Goal: Information Seeking & Learning: Learn about a topic

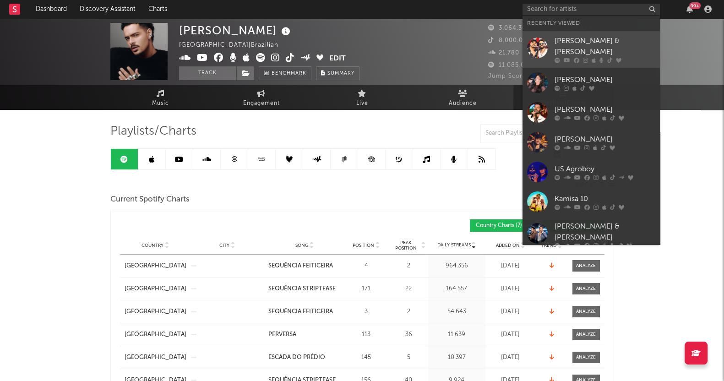
click at [576, 39] on div "[PERSON_NAME] & [PERSON_NAME]" at bounding box center [604, 47] width 101 height 22
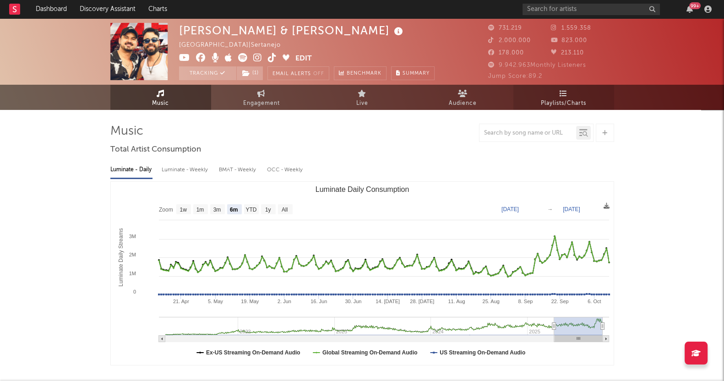
click at [563, 93] on icon at bounding box center [563, 93] width 8 height 7
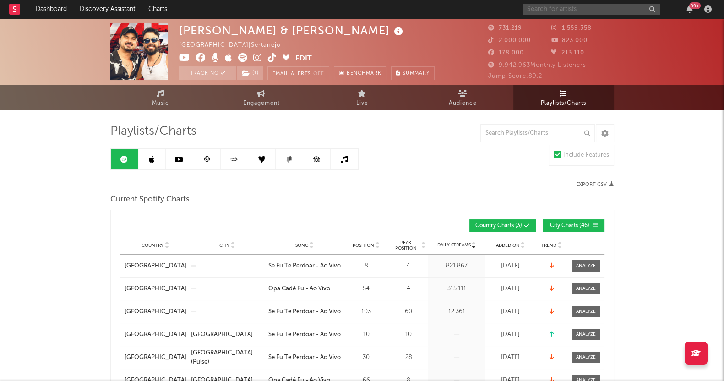
click at [534, 8] on input "text" at bounding box center [590, 9] width 137 height 11
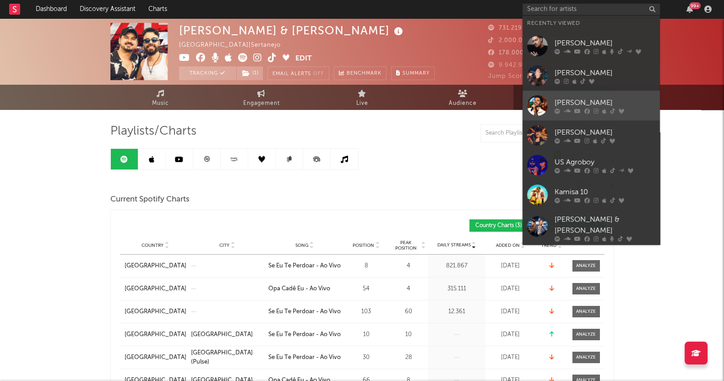
click at [579, 103] on div "[PERSON_NAME]" at bounding box center [604, 102] width 101 height 11
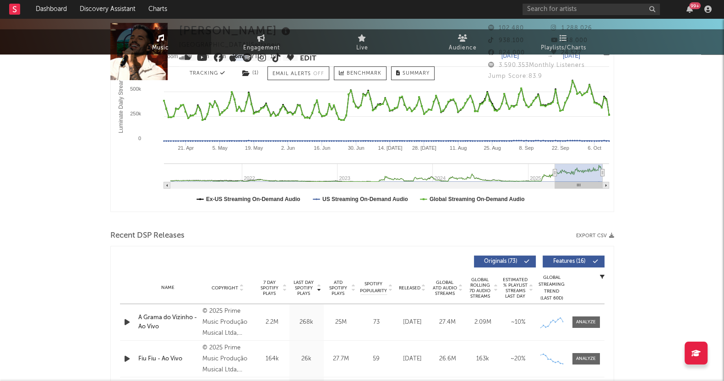
select select "6m"
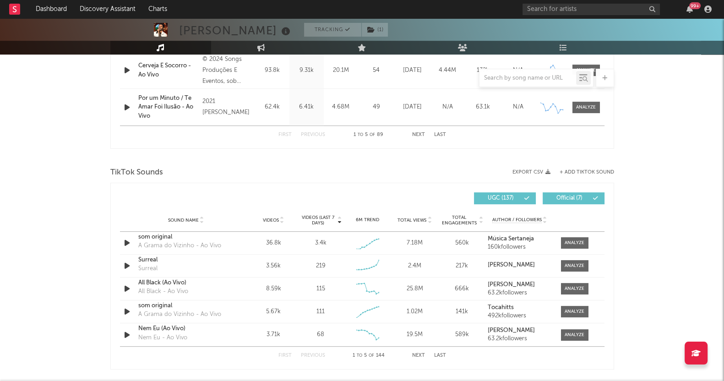
scroll to position [572, 0]
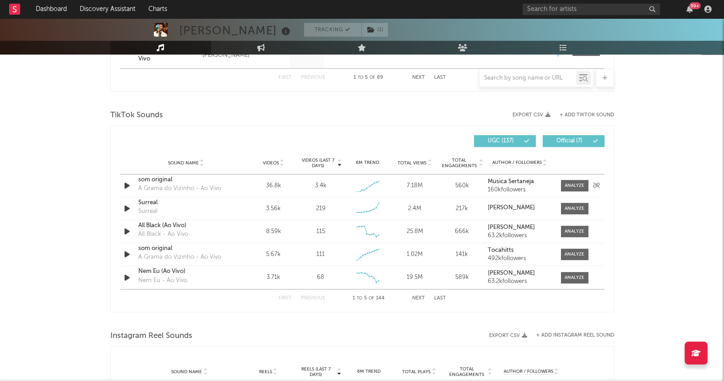
click at [571, 184] on div at bounding box center [574, 185] width 20 height 7
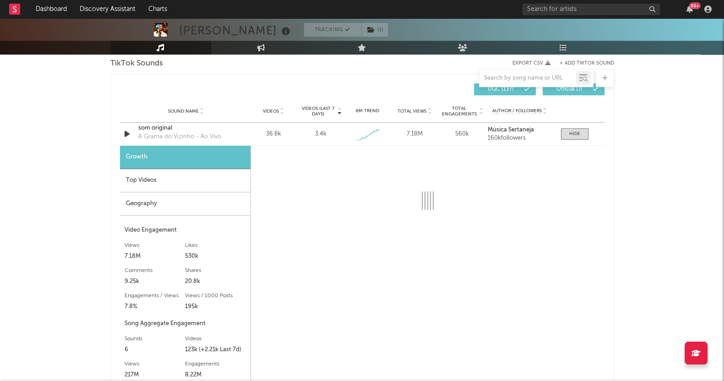
select select "1w"
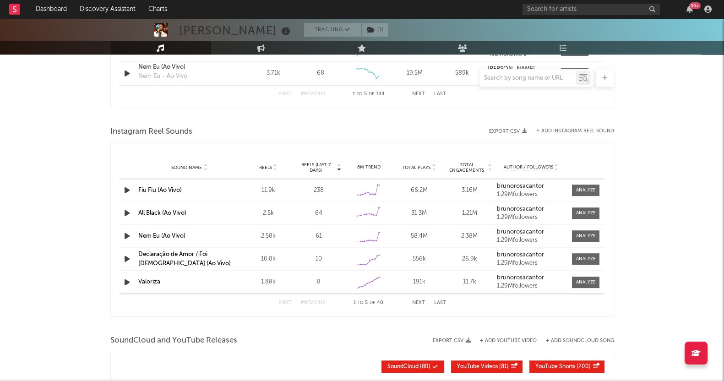
scroll to position [1030, 0]
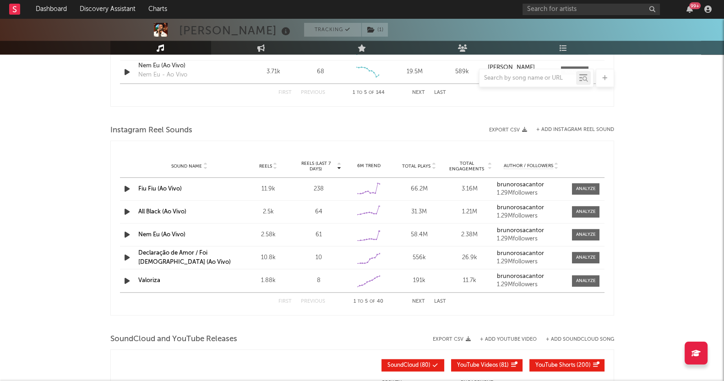
click at [317, 166] on span "Reels (last 7 days)" at bounding box center [316, 166] width 40 height 11
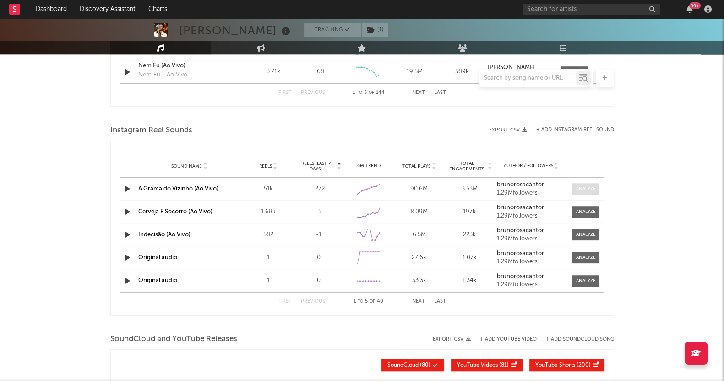
click at [577, 190] on div at bounding box center [586, 188] width 20 height 7
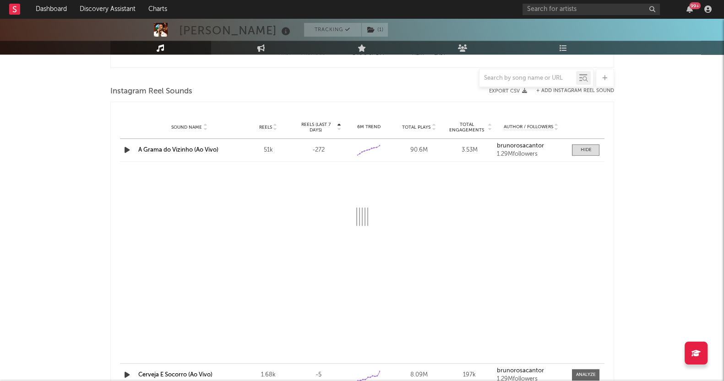
scroll to position [1087, 0]
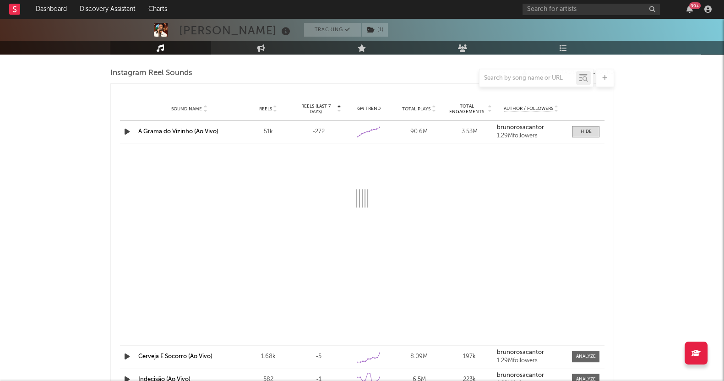
select select "1w"
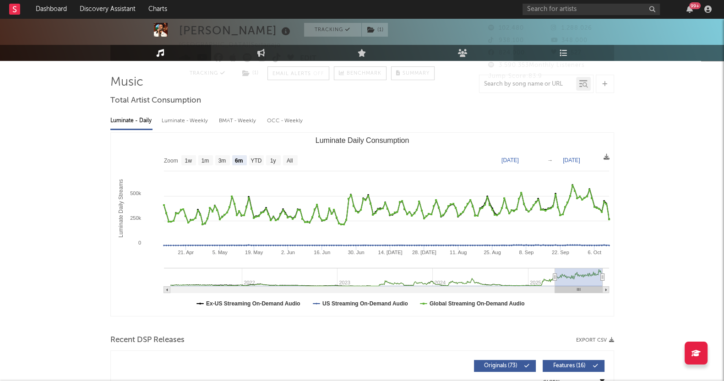
scroll to position [0, 0]
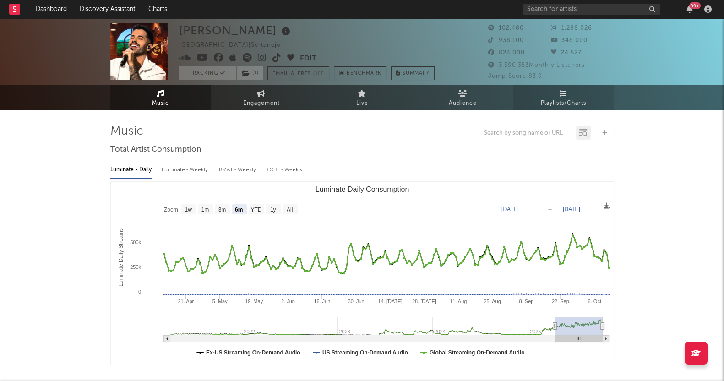
click at [571, 91] on link "Playlists/Charts" at bounding box center [563, 97] width 101 height 25
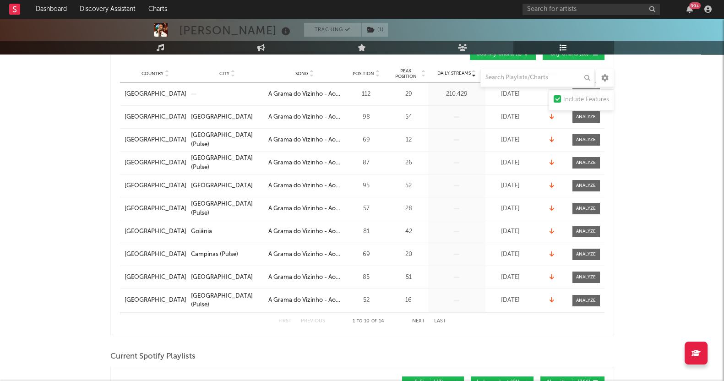
scroll to position [57, 0]
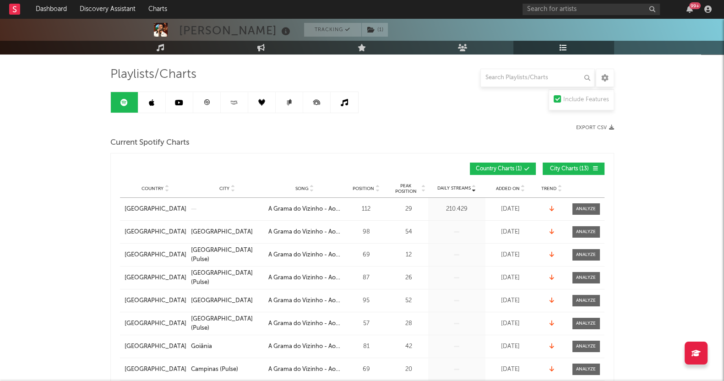
click at [554, 166] on span "City Charts ( 13 )" at bounding box center [569, 168] width 42 height 5
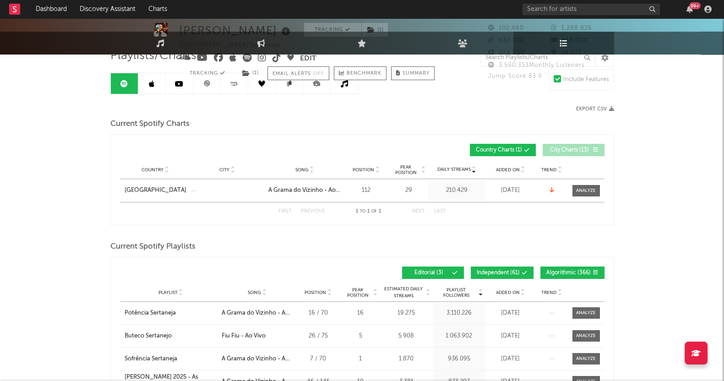
scroll to position [0, 0]
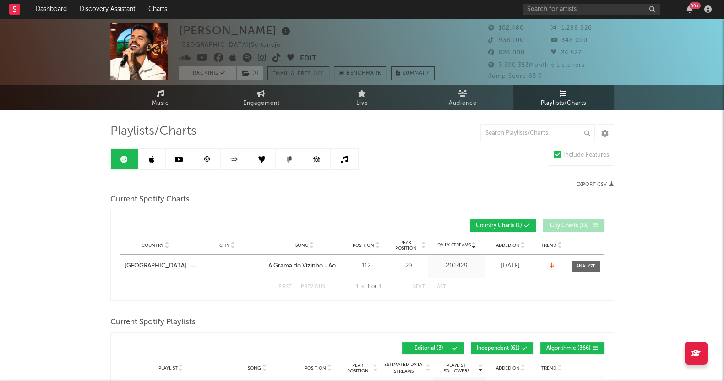
click at [155, 156] on link at bounding box center [151, 159] width 27 height 21
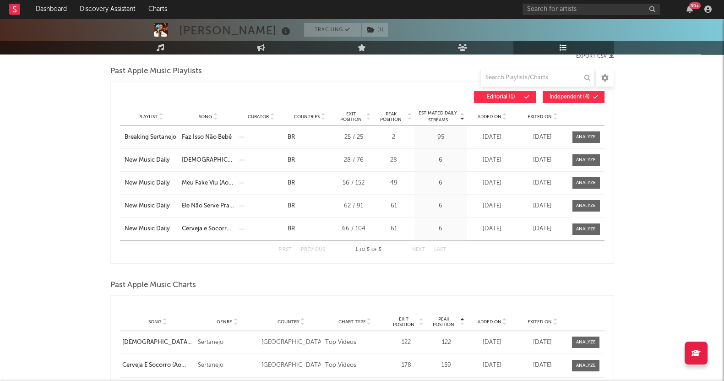
scroll to position [87, 0]
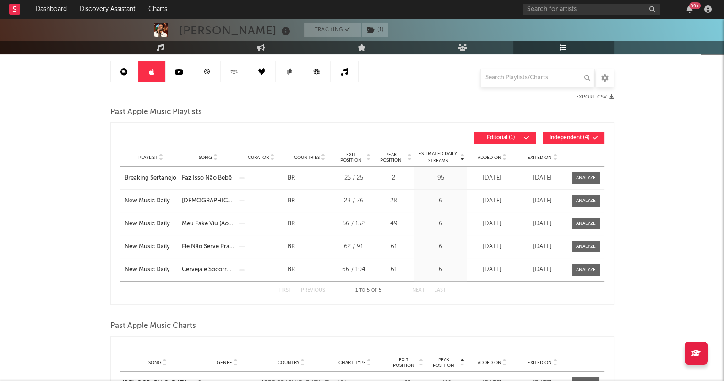
click at [181, 74] on icon at bounding box center [179, 71] width 8 height 7
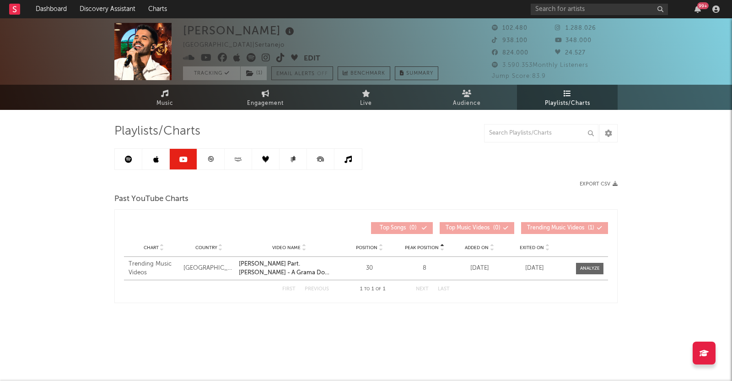
click at [209, 163] on link at bounding box center [210, 159] width 27 height 21
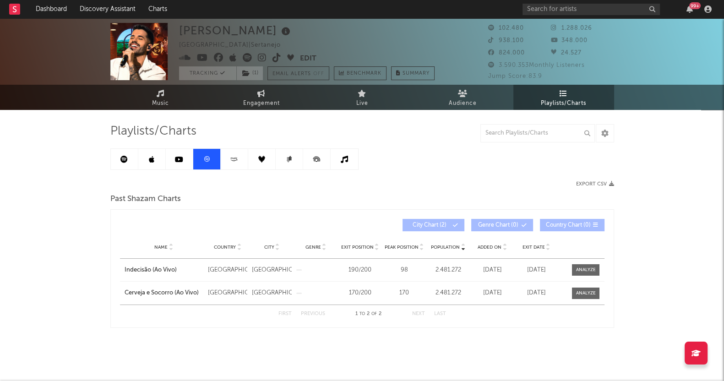
click at [226, 160] on link at bounding box center [234, 159] width 27 height 21
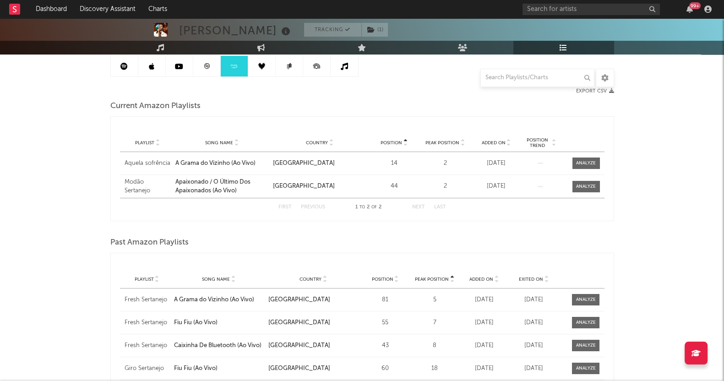
scroll to position [57, 0]
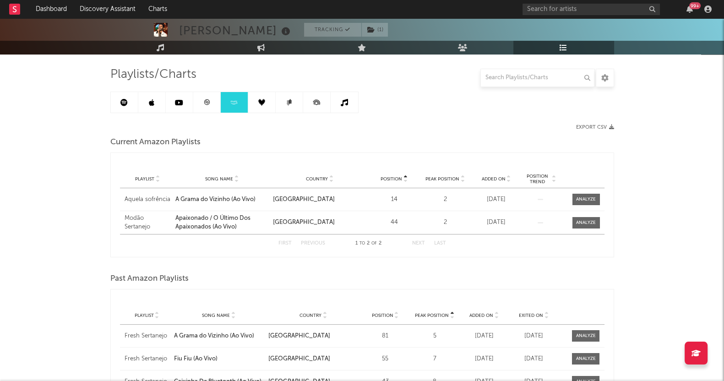
click at [261, 108] on link at bounding box center [261, 102] width 27 height 21
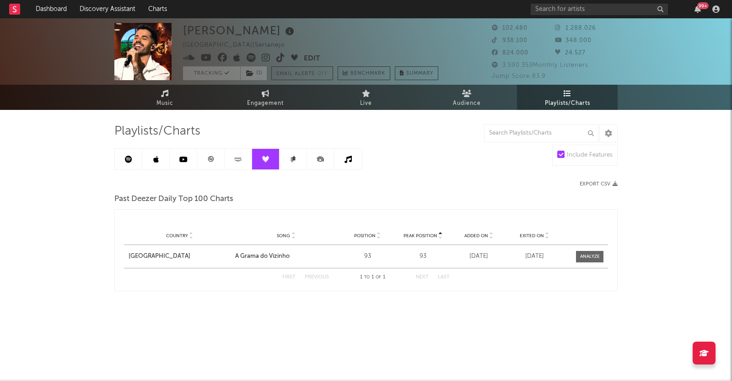
click at [295, 159] on icon at bounding box center [294, 158] width 4 height 5
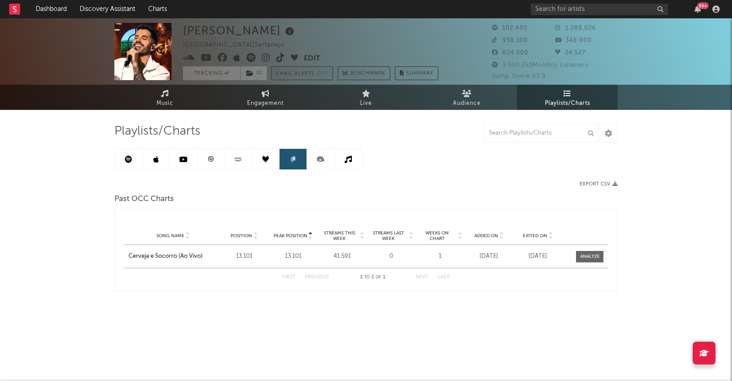
click at [309, 159] on link at bounding box center [320, 159] width 27 height 21
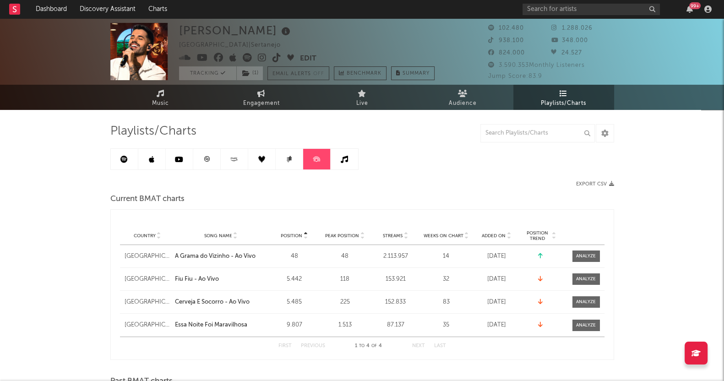
click at [327, 159] on link at bounding box center [316, 159] width 27 height 21
click at [329, 159] on link at bounding box center [316, 159] width 27 height 21
click at [343, 159] on icon at bounding box center [344, 159] width 7 height 7
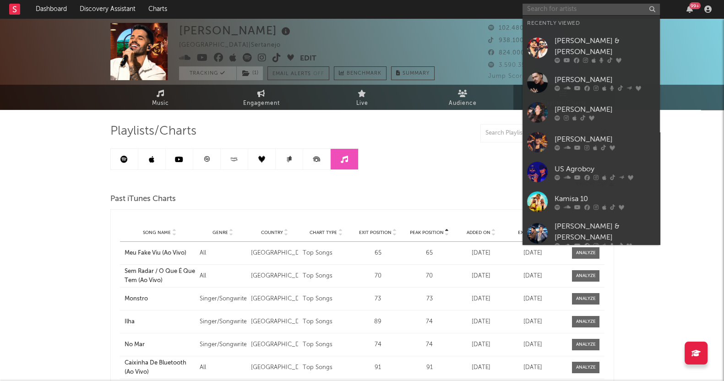
click at [554, 6] on input "text" at bounding box center [590, 9] width 137 height 11
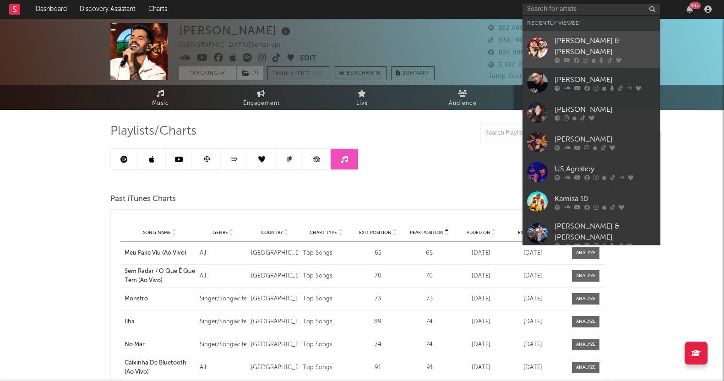
click at [553, 41] on link "[PERSON_NAME] & [PERSON_NAME]" at bounding box center [590, 49] width 137 height 37
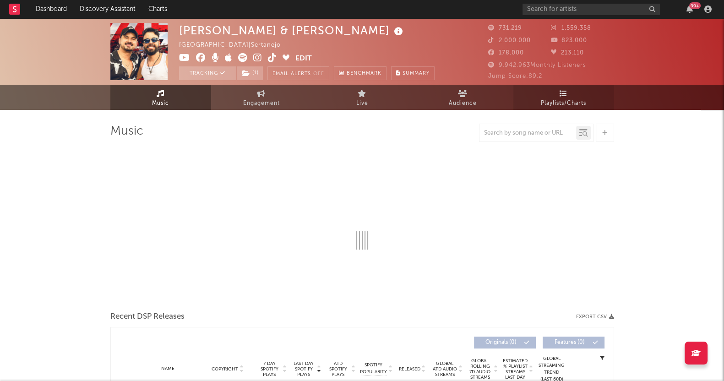
click at [557, 90] on link "Playlists/Charts" at bounding box center [563, 97] width 101 height 25
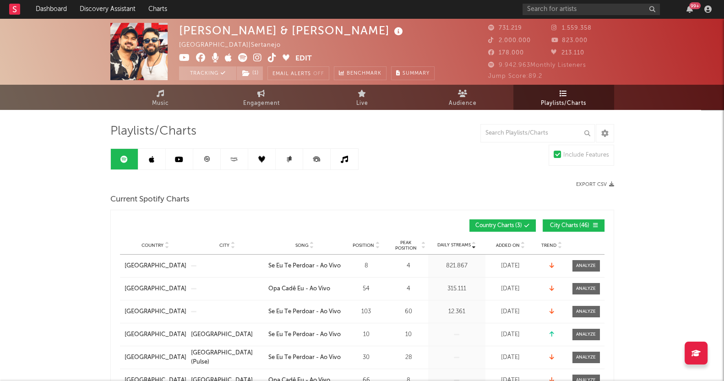
click at [541, 3] on div "99 +" at bounding box center [618, 9] width 192 height 18
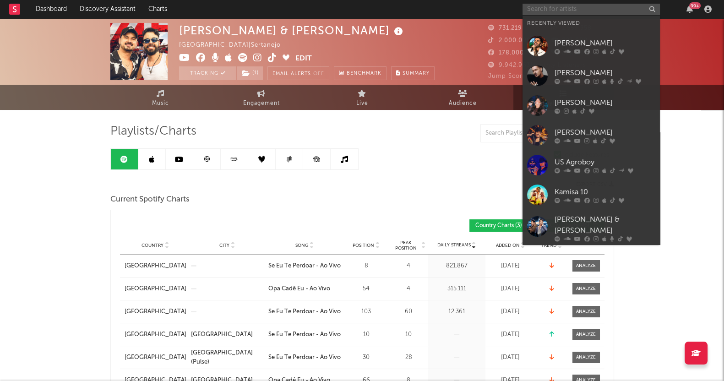
click at [542, 4] on input "text" at bounding box center [590, 9] width 137 height 11
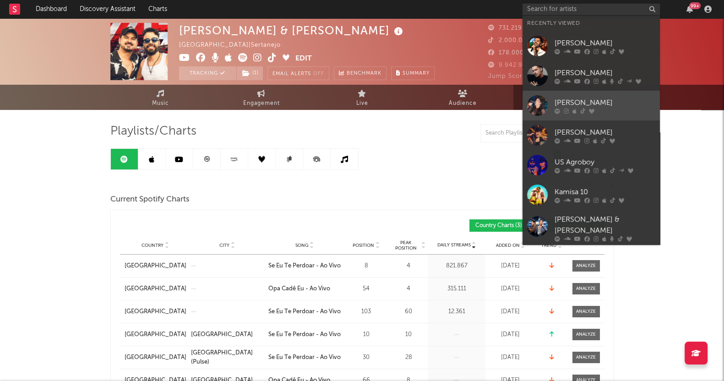
click at [573, 108] on icon at bounding box center [574, 110] width 4 height 5
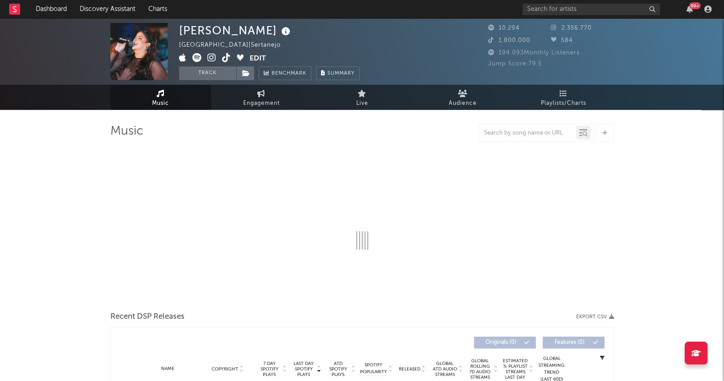
select select "6m"
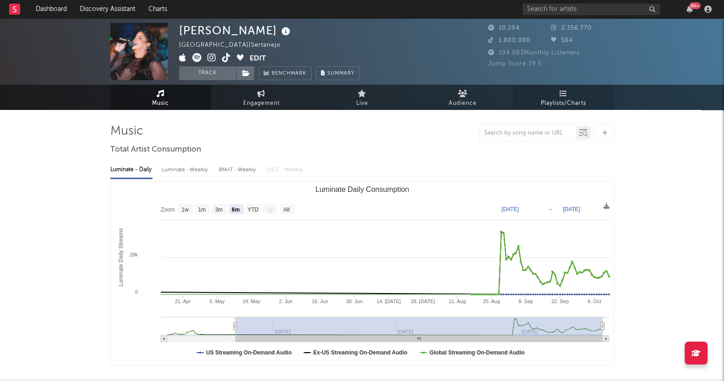
click at [561, 103] on span "Playlists/Charts" at bounding box center [563, 103] width 45 height 11
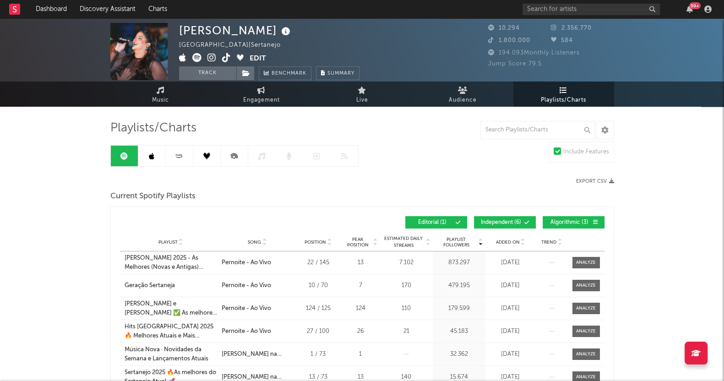
scroll to position [57, 0]
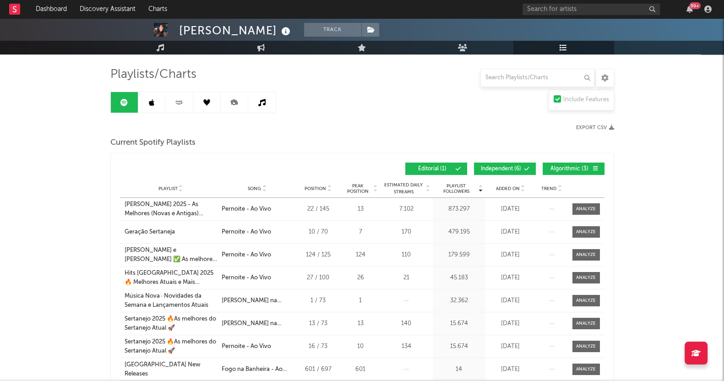
click at [578, 167] on span "Algorithmic ( 3 )" at bounding box center [569, 168] width 42 height 5
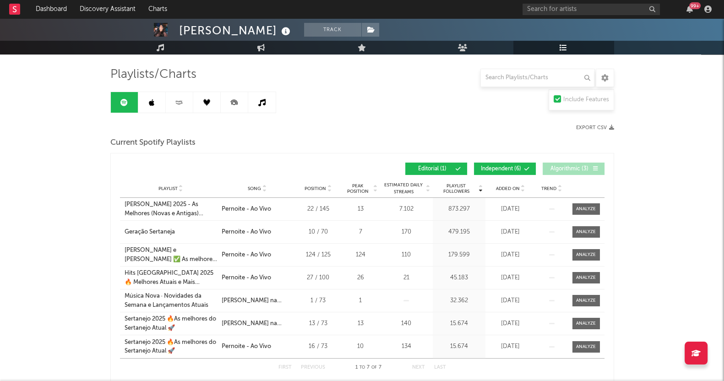
click at [497, 171] on span "Independent ( 6 )" at bounding box center [501, 168] width 42 height 5
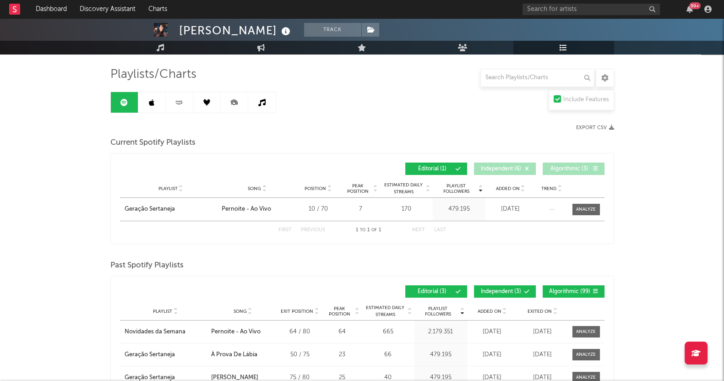
click at [146, 97] on link at bounding box center [151, 102] width 27 height 21
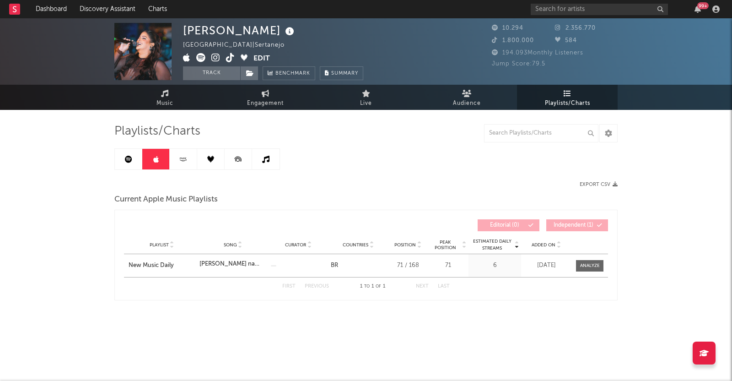
click at [182, 153] on link at bounding box center [183, 159] width 27 height 21
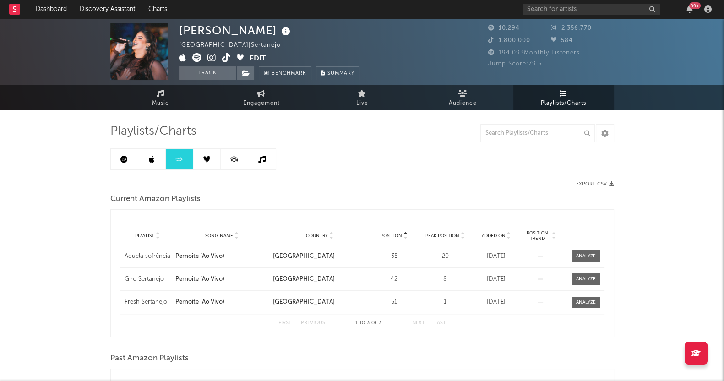
click at [201, 157] on link at bounding box center [206, 159] width 27 height 21
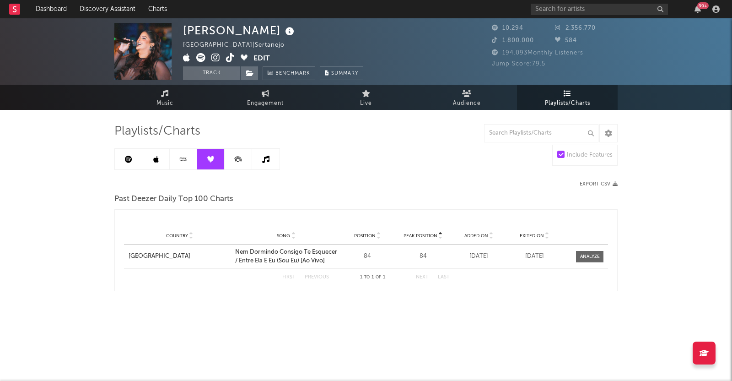
click at [245, 158] on icon at bounding box center [238, 159] width 21 height 21
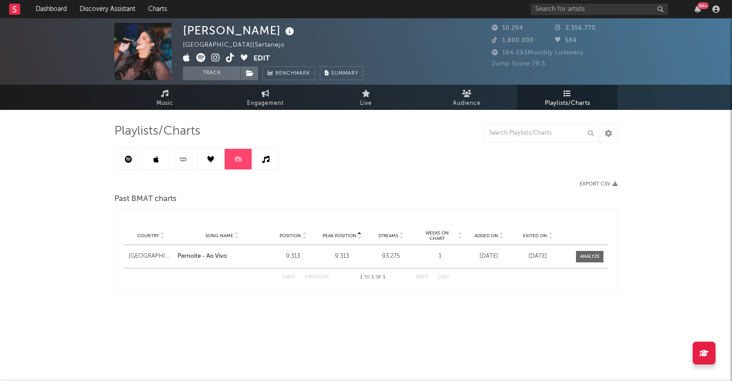
click at [266, 158] on icon at bounding box center [265, 159] width 7 height 7
